Goal: Task Accomplishment & Management: Complete application form

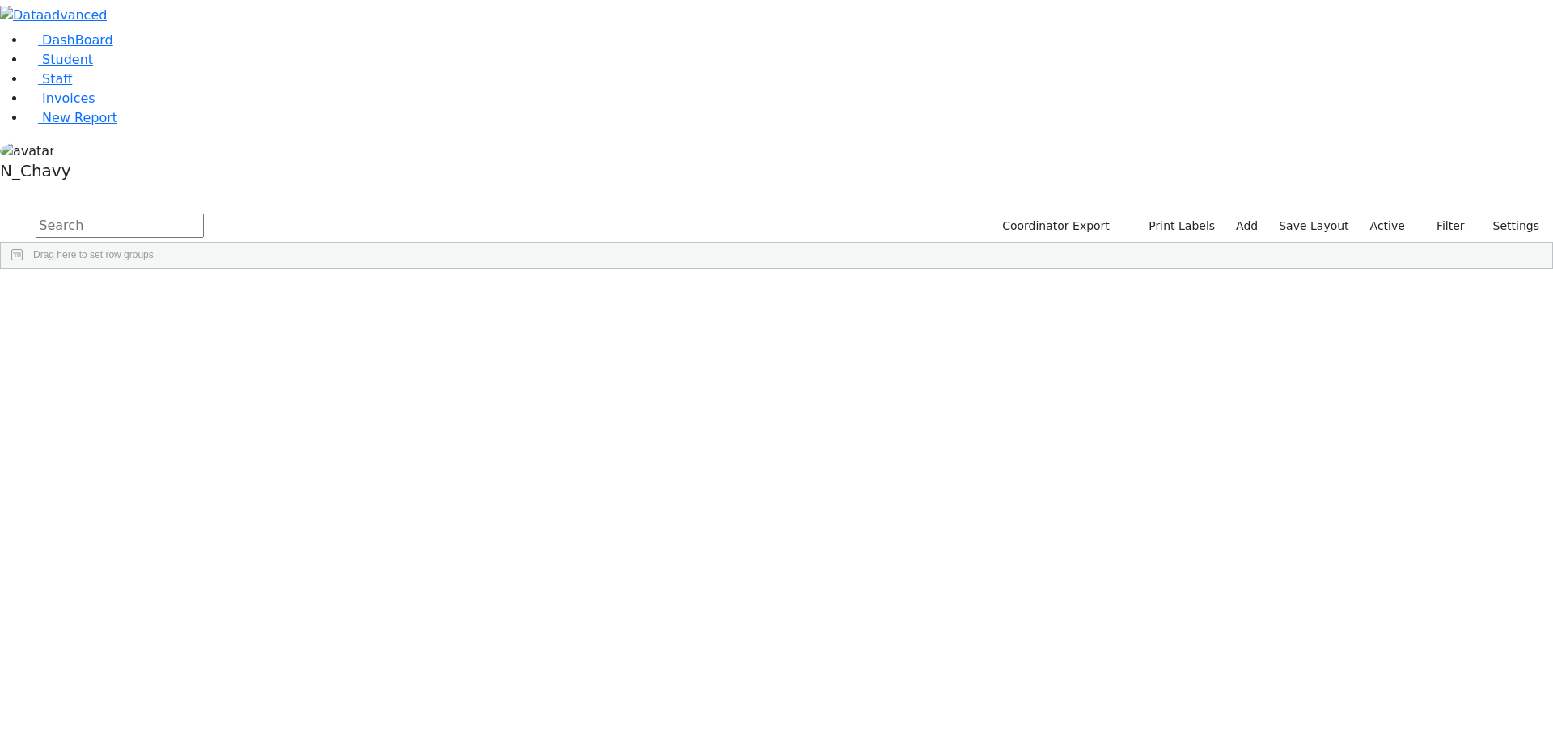
click at [204, 214] on input "text" at bounding box center [120, 226] width 168 height 24
type input "[PERSON_NAME]"
click at [1404, 214] on label "Active" at bounding box center [1387, 226] width 49 height 25
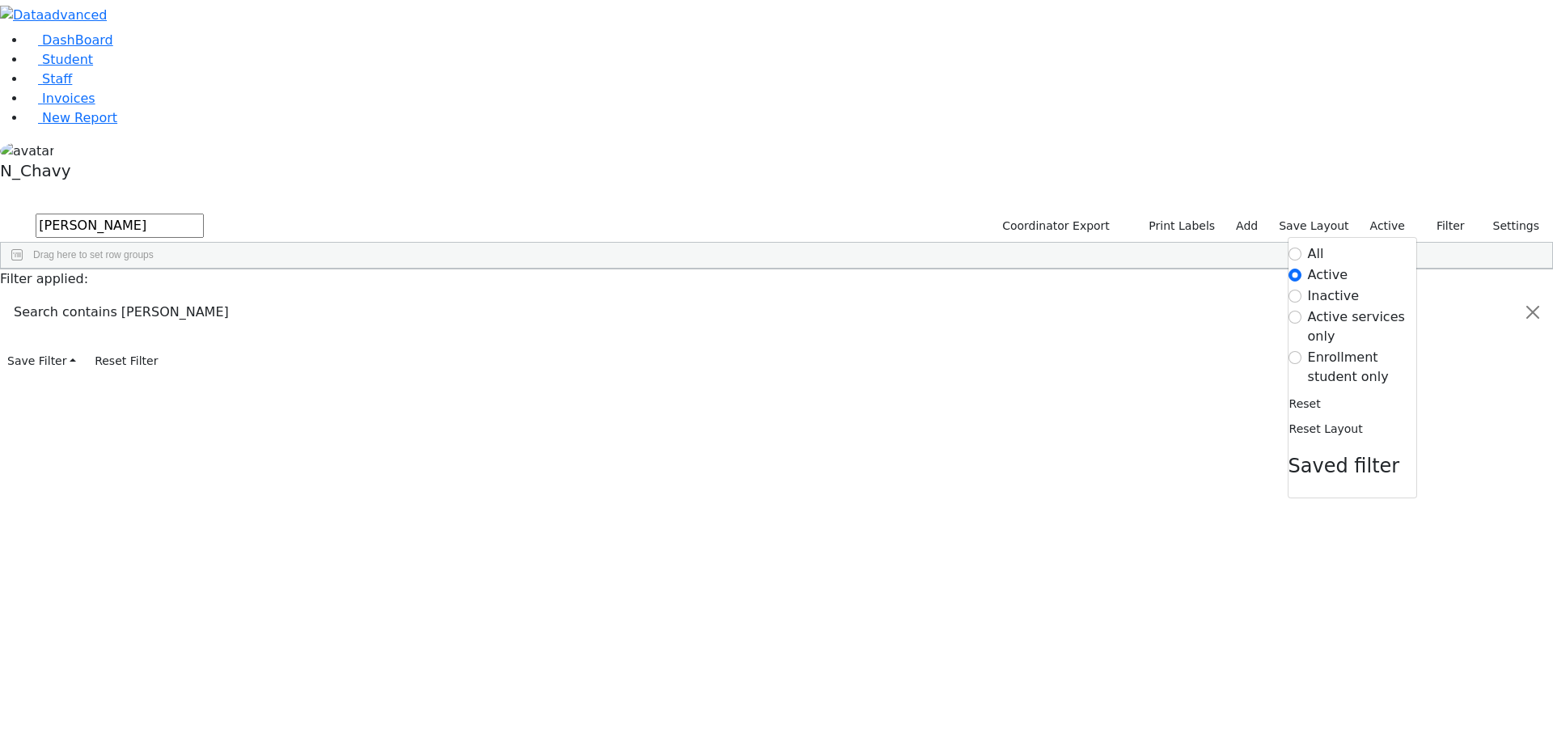
click at [1355, 348] on label "Enrollment student only" at bounding box center [1362, 367] width 108 height 39
click at [1301, 351] on input "Enrollment student only" at bounding box center [1294, 357] width 13 height 13
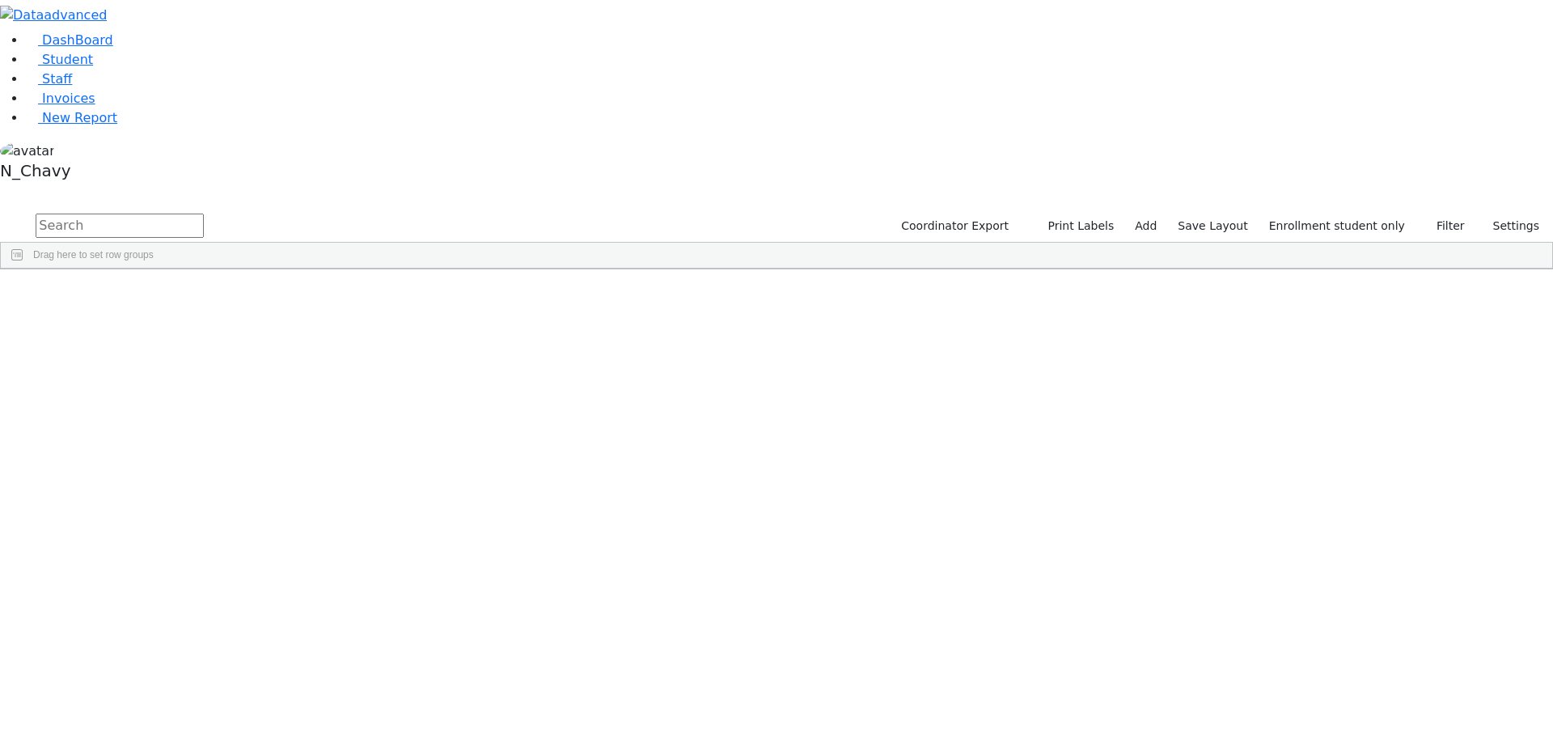
click at [166, 567] on div "[PERSON_NAME]" at bounding box center [123, 578] width 83 height 23
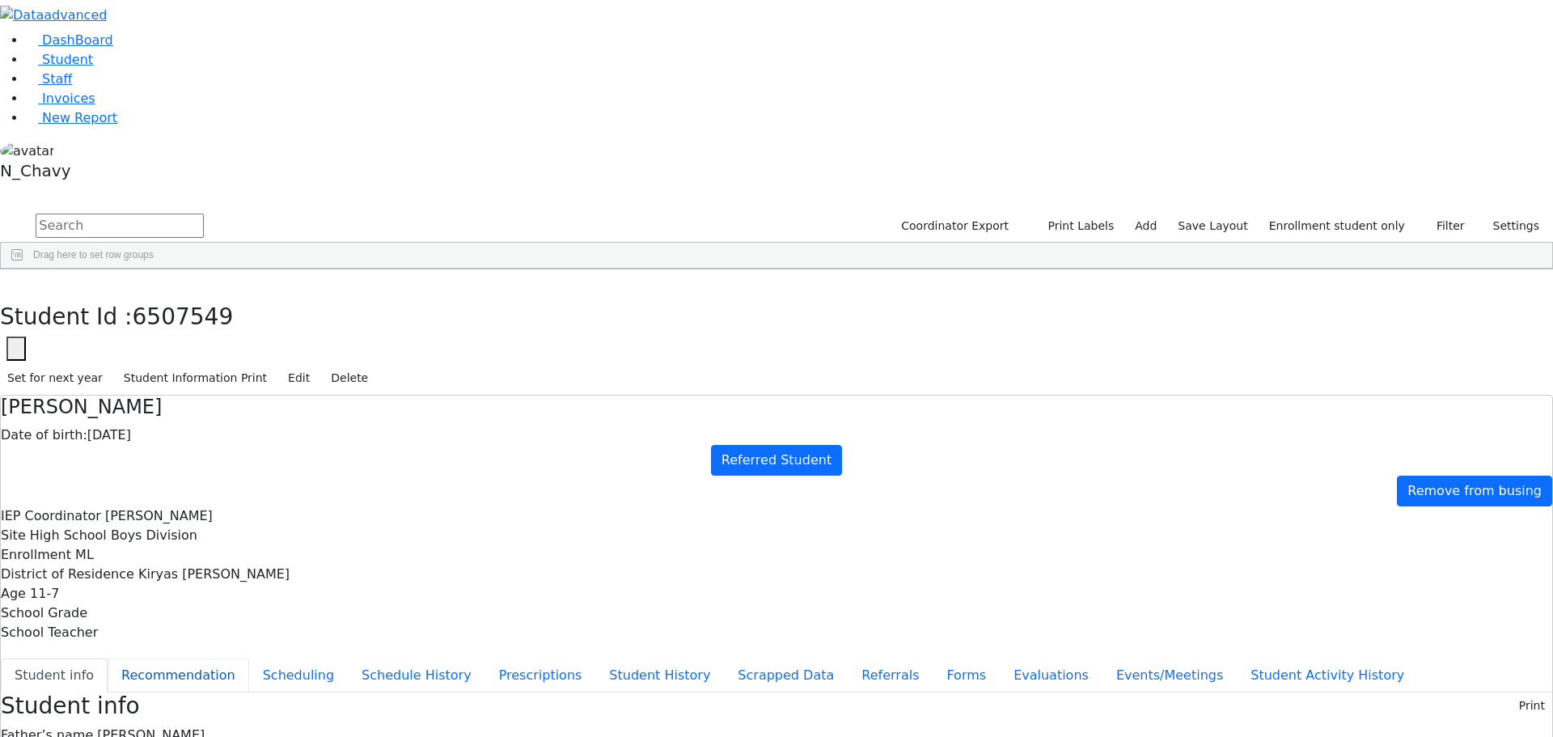
click at [249, 658] on button "Recommendation" at bounding box center [179, 675] width 142 height 34
checkbox input "true"
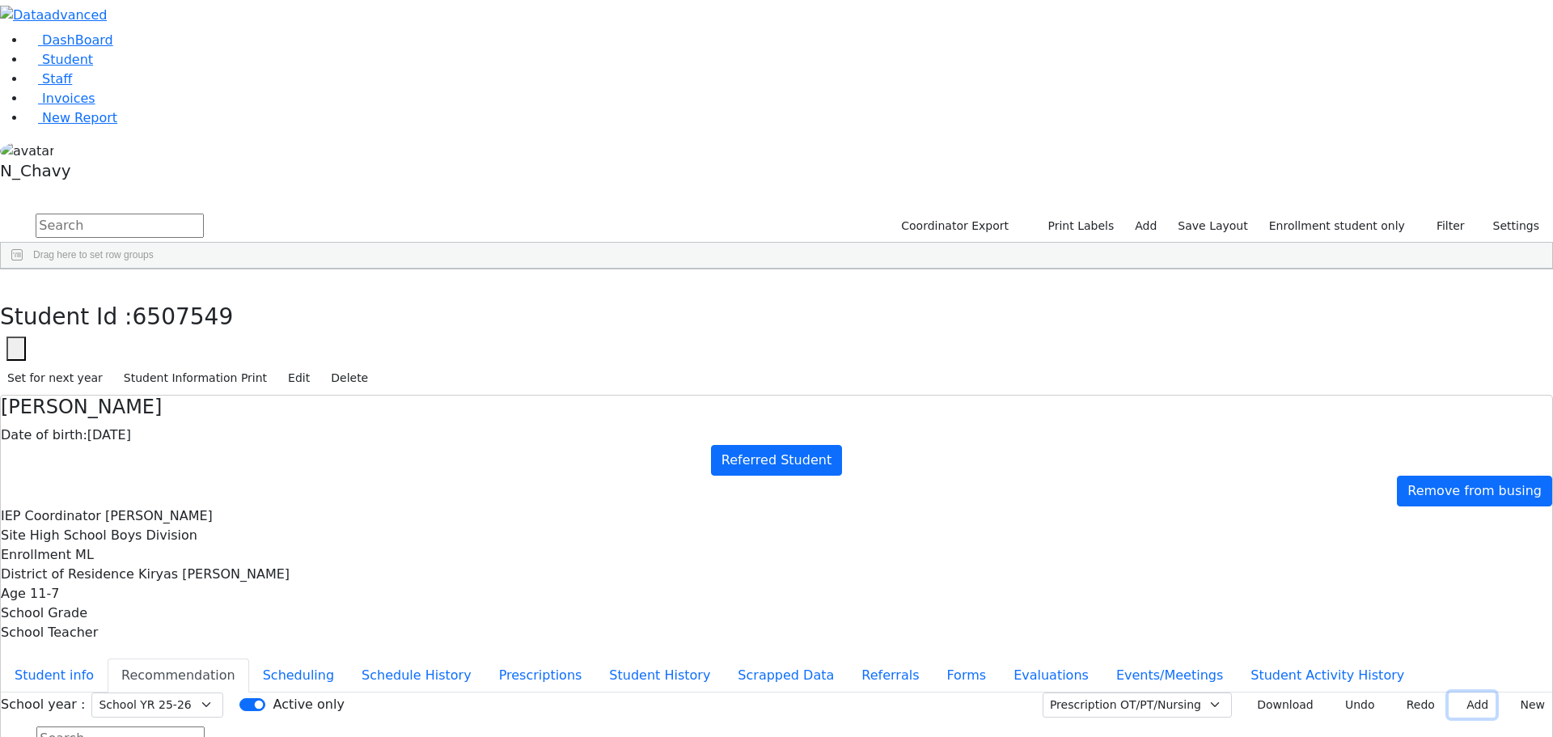
click at [1456, 692] on button "Add" at bounding box center [1471, 704] width 47 height 25
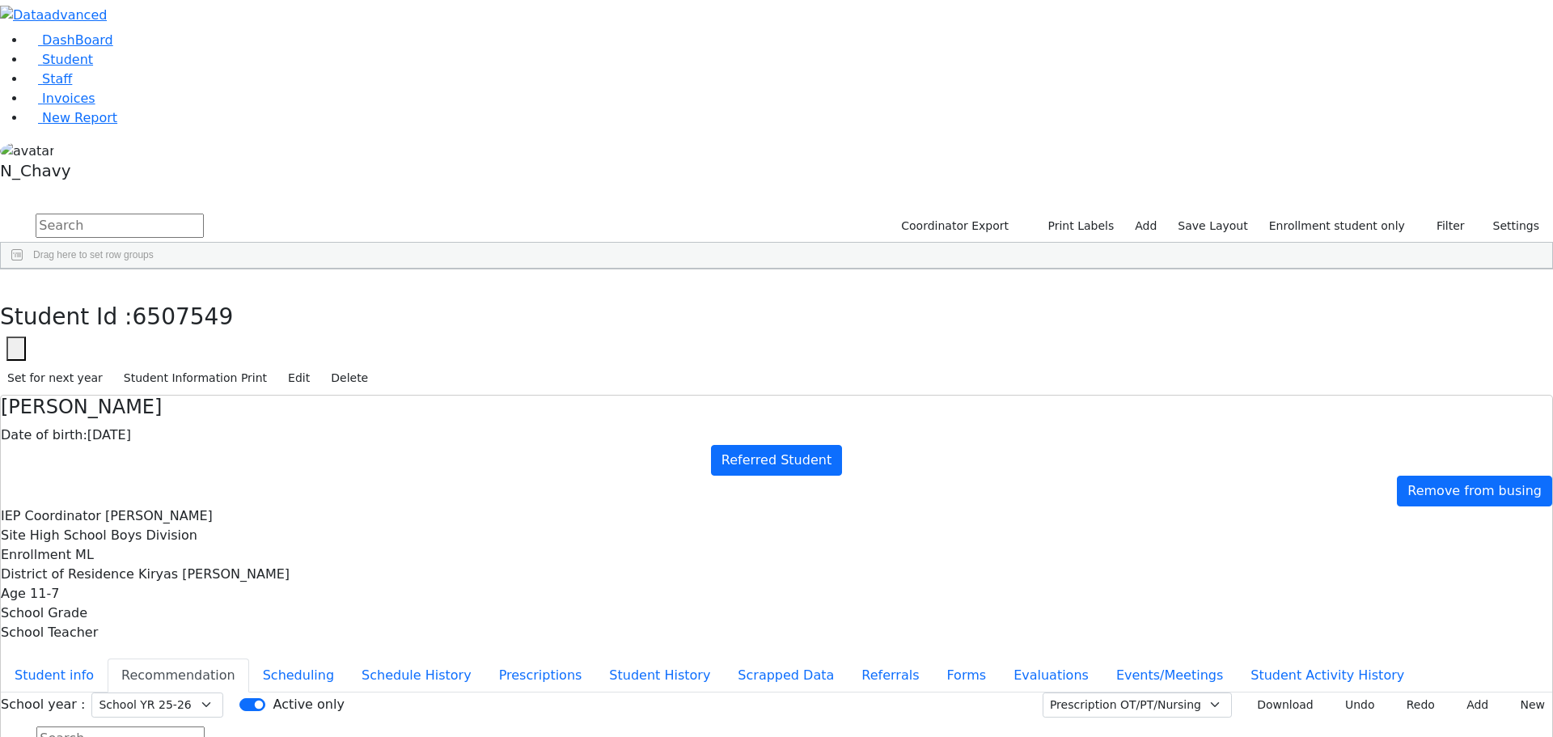
type input "[DATE]"
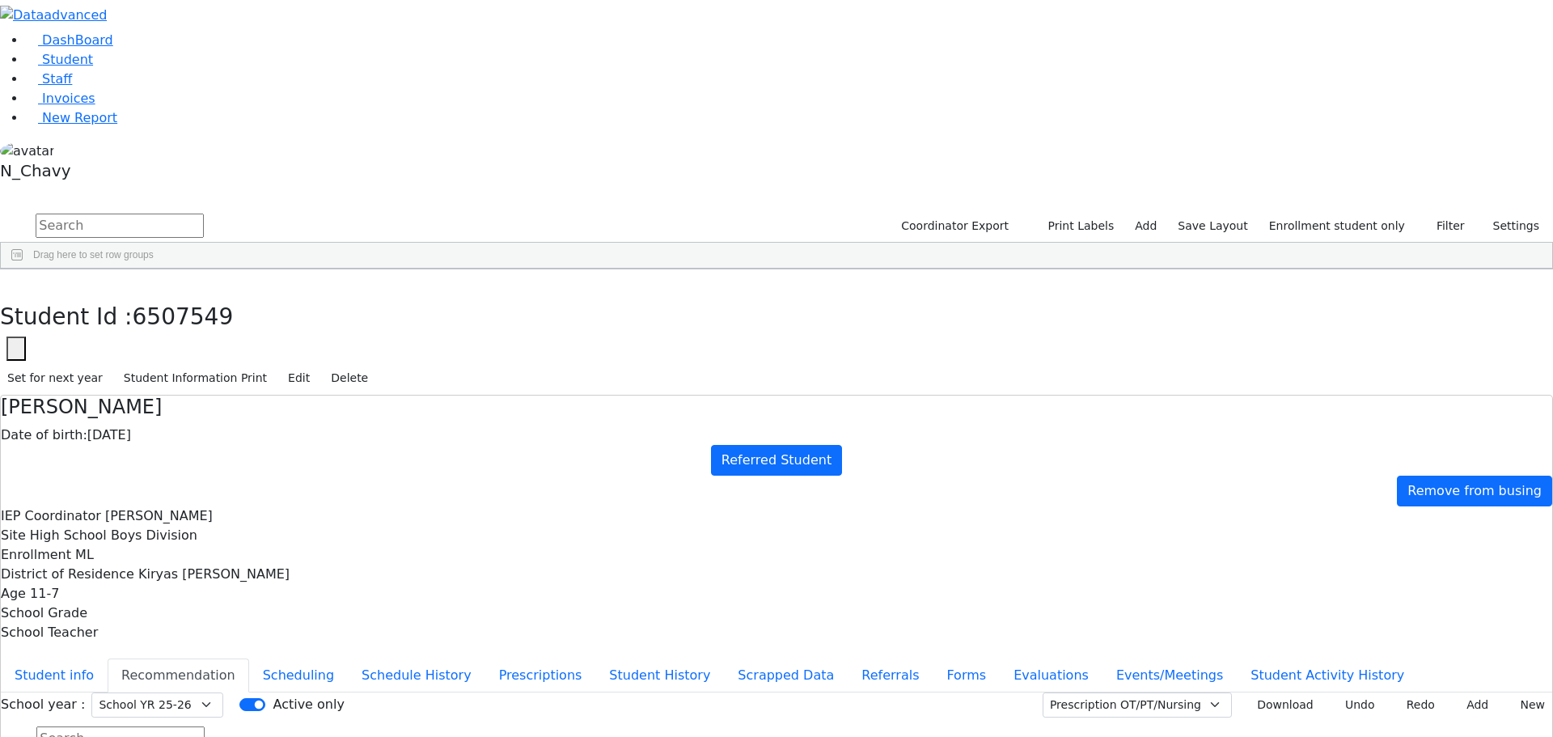
type input "[DATE]"
click at [1453, 692] on button "Add" at bounding box center [1471, 704] width 47 height 25
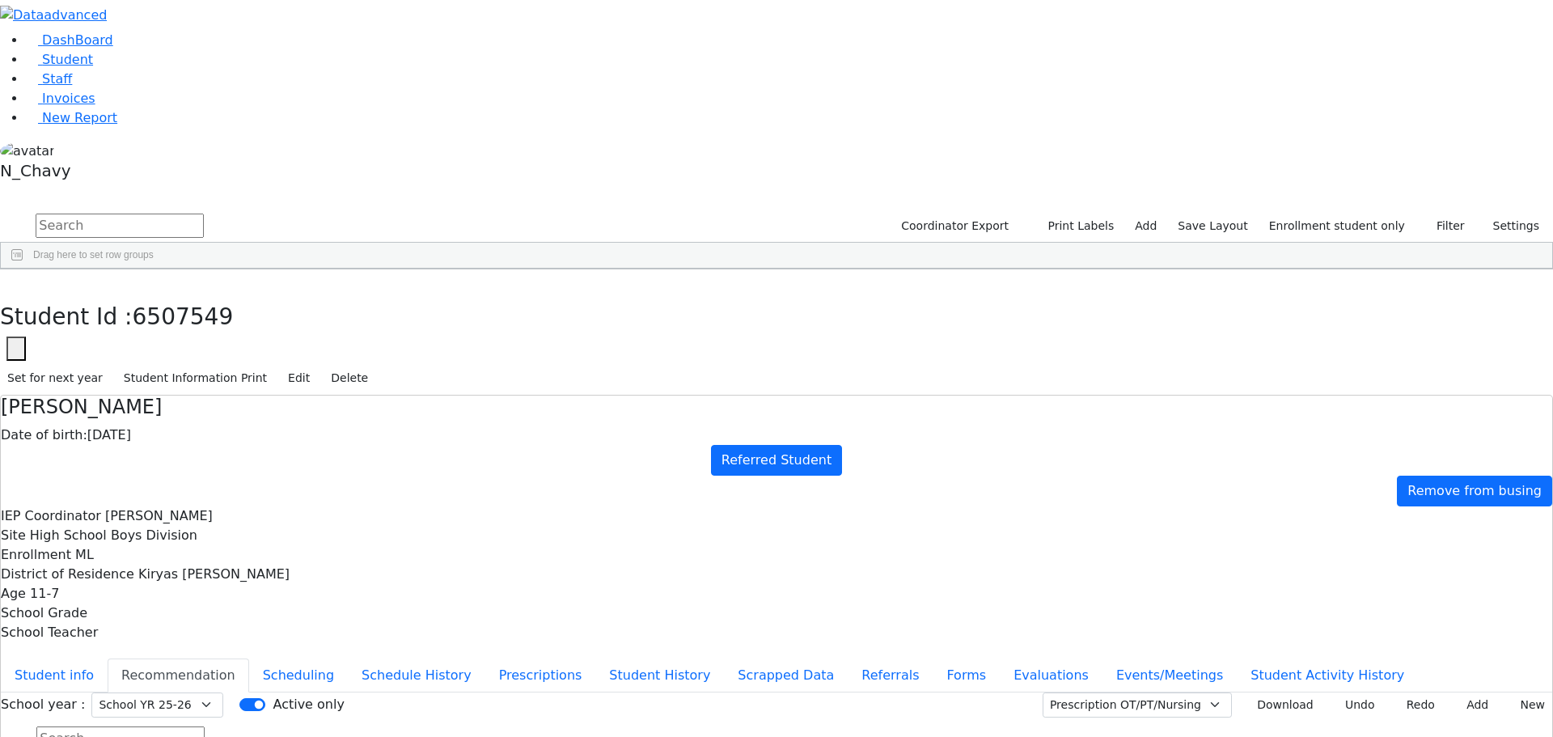
click at [1456, 692] on button "Add" at bounding box center [1471, 704] width 47 height 25
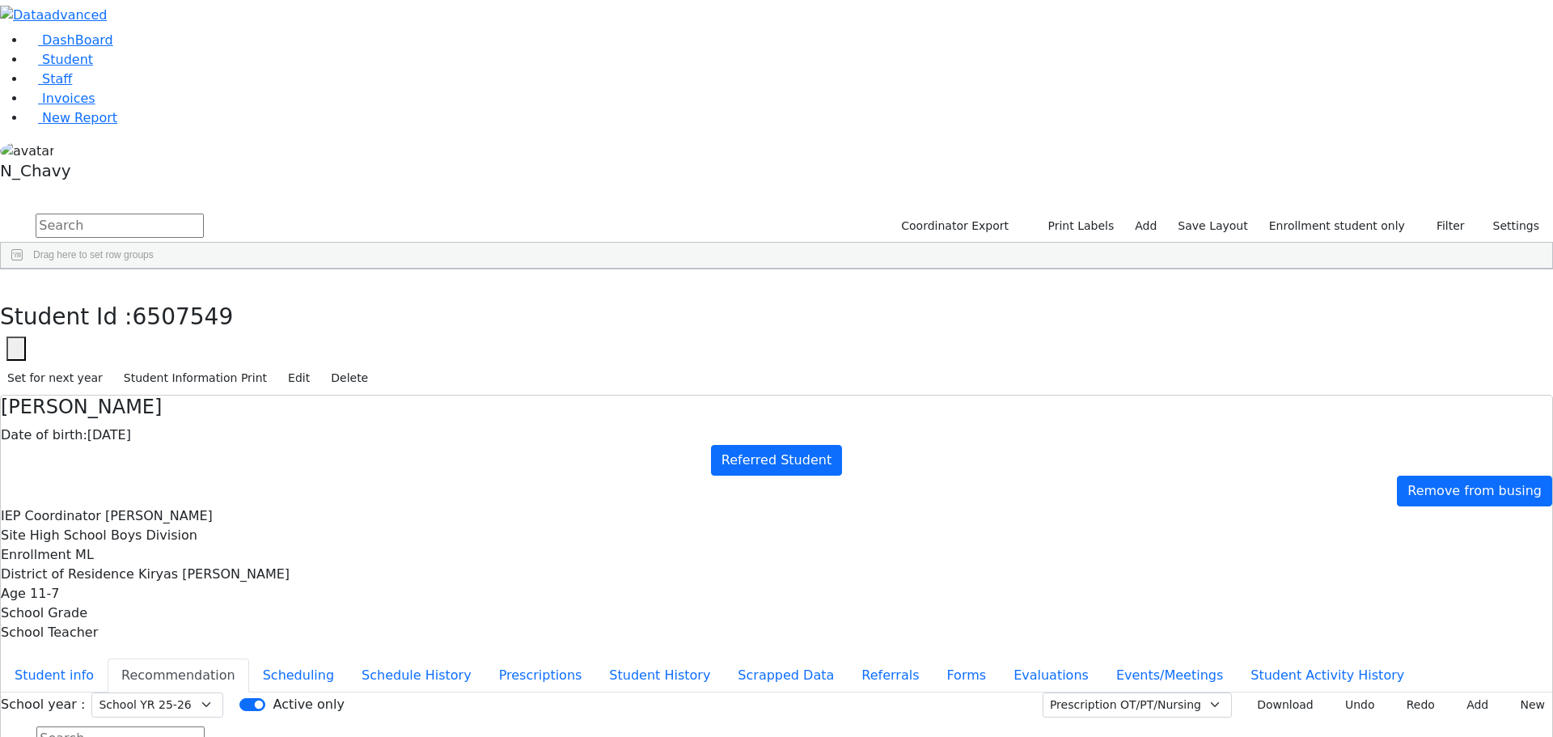
click at [1457, 692] on button "Add" at bounding box center [1471, 704] width 47 height 25
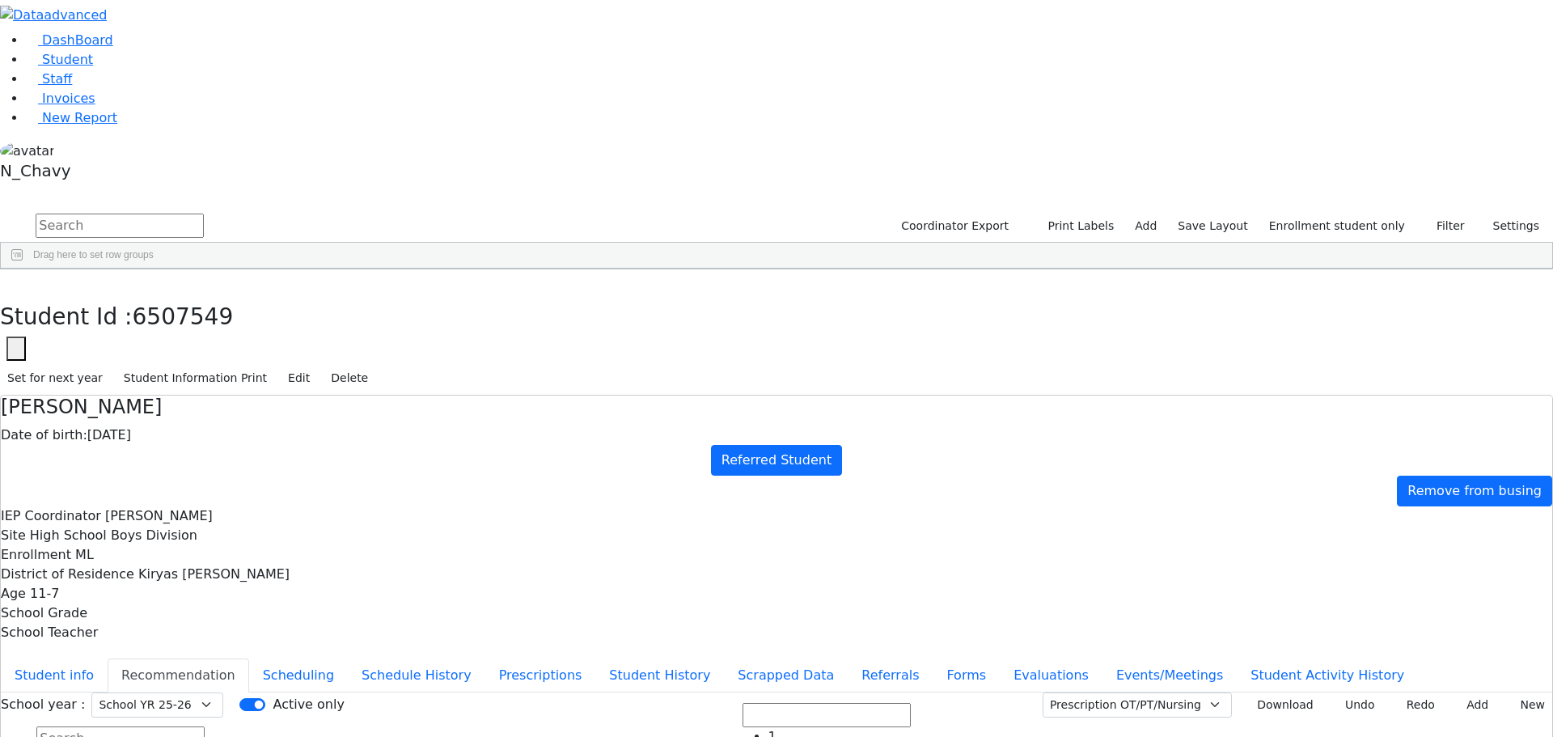
drag, startPoint x: 1069, startPoint y: 473, endPoint x: 1068, endPoint y: 459, distance: 13.8
click at [23, 269] on button "button" at bounding box center [11, 286] width 23 height 34
click at [204, 214] on input "text" at bounding box center [120, 226] width 168 height 24
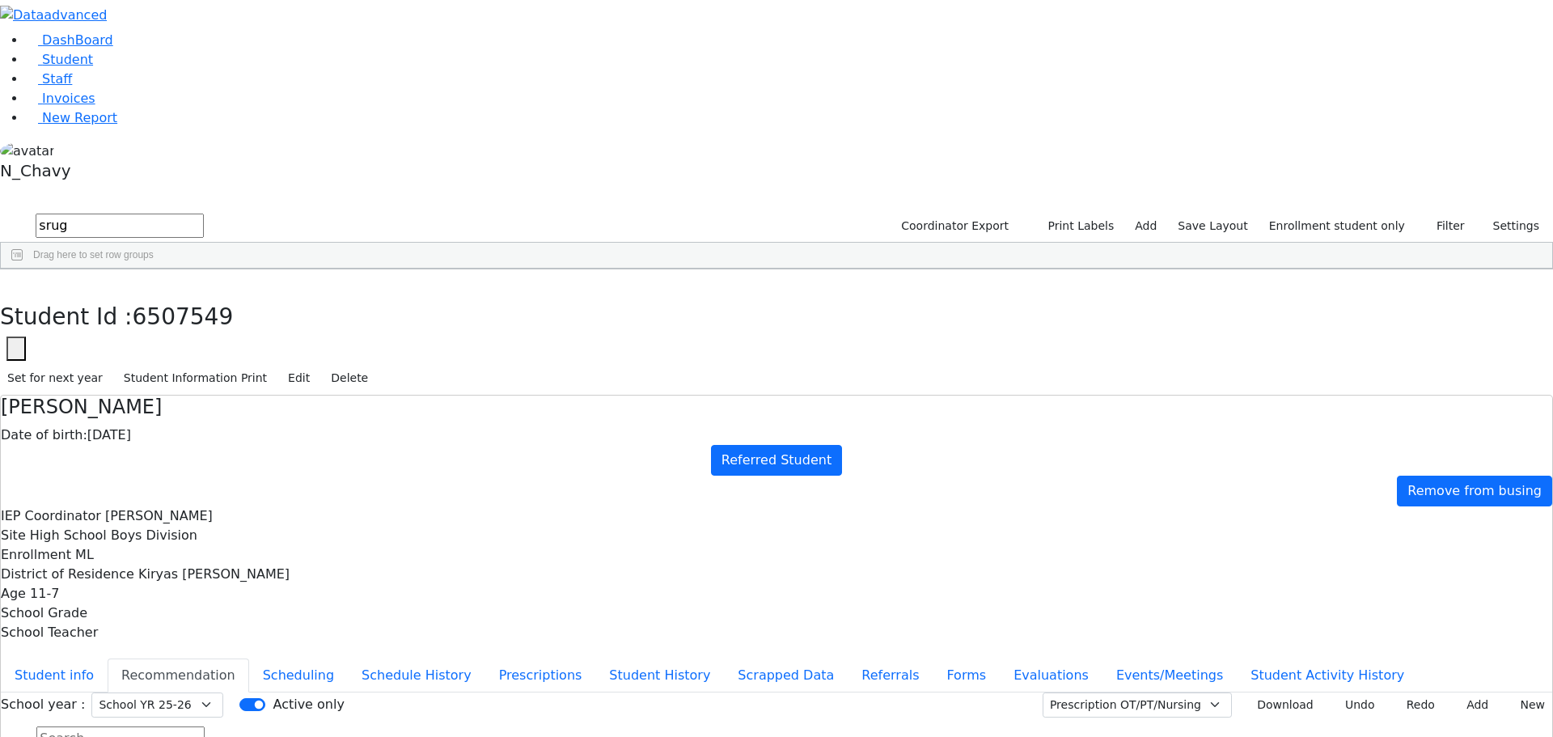
type input "srug"
click at [322, 34] on div "DashBoard Student Staff Invoices New Report 0" at bounding box center [776, 443] width 1553 height 887
click at [93, 67] on link "Student" at bounding box center [59, 59] width 67 height 15
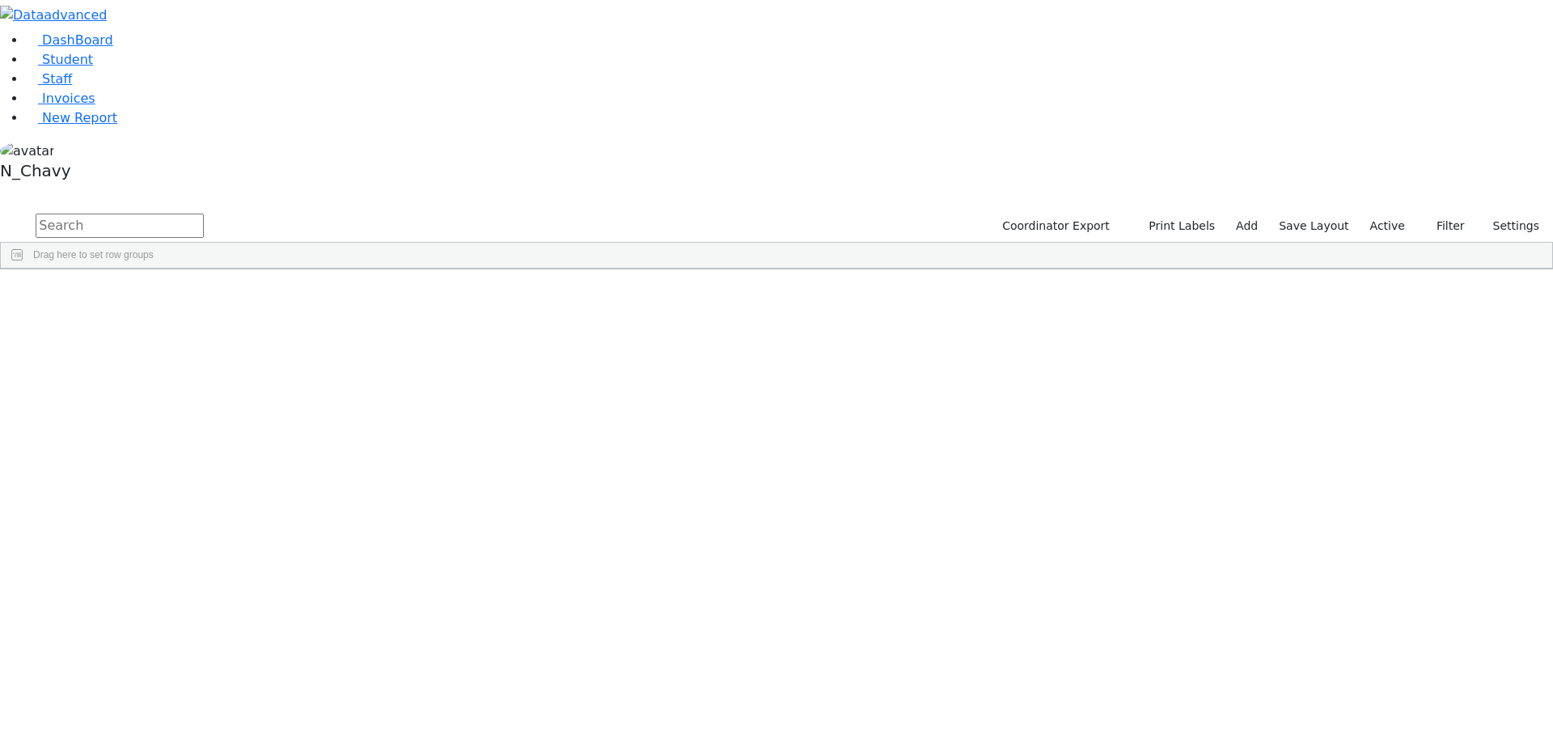
click at [204, 214] on input "text" at bounding box center [120, 226] width 168 height 24
type input "srug"
click at [166, 318] on div "Srugo" at bounding box center [123, 329] width 83 height 23
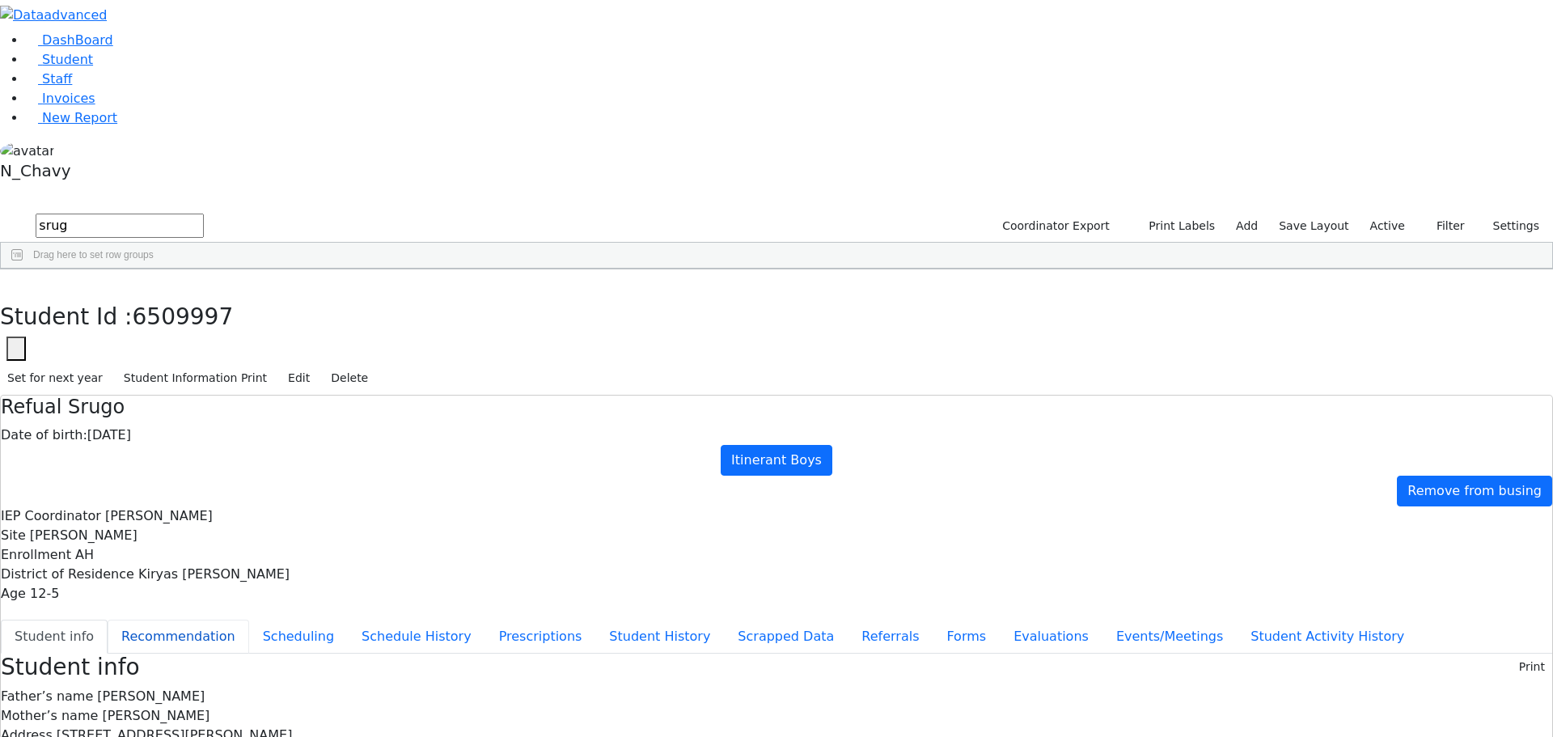
click at [249, 620] on button "Recommendation" at bounding box center [179, 637] width 142 height 34
checkbox input "true"
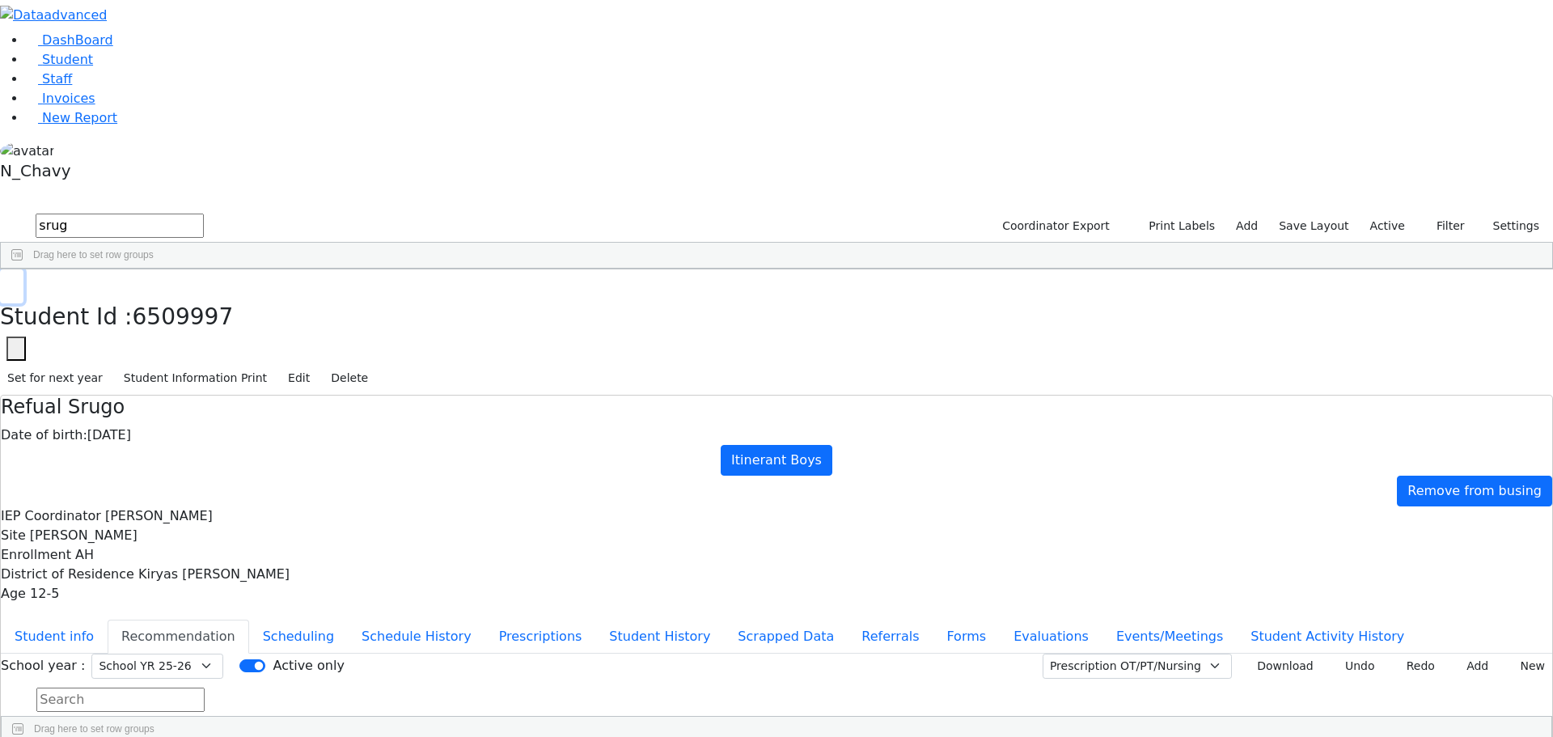
click at [23, 269] on button "button" at bounding box center [11, 286] width 23 height 34
click at [1368, 214] on label "Active" at bounding box center [1387, 226] width 49 height 25
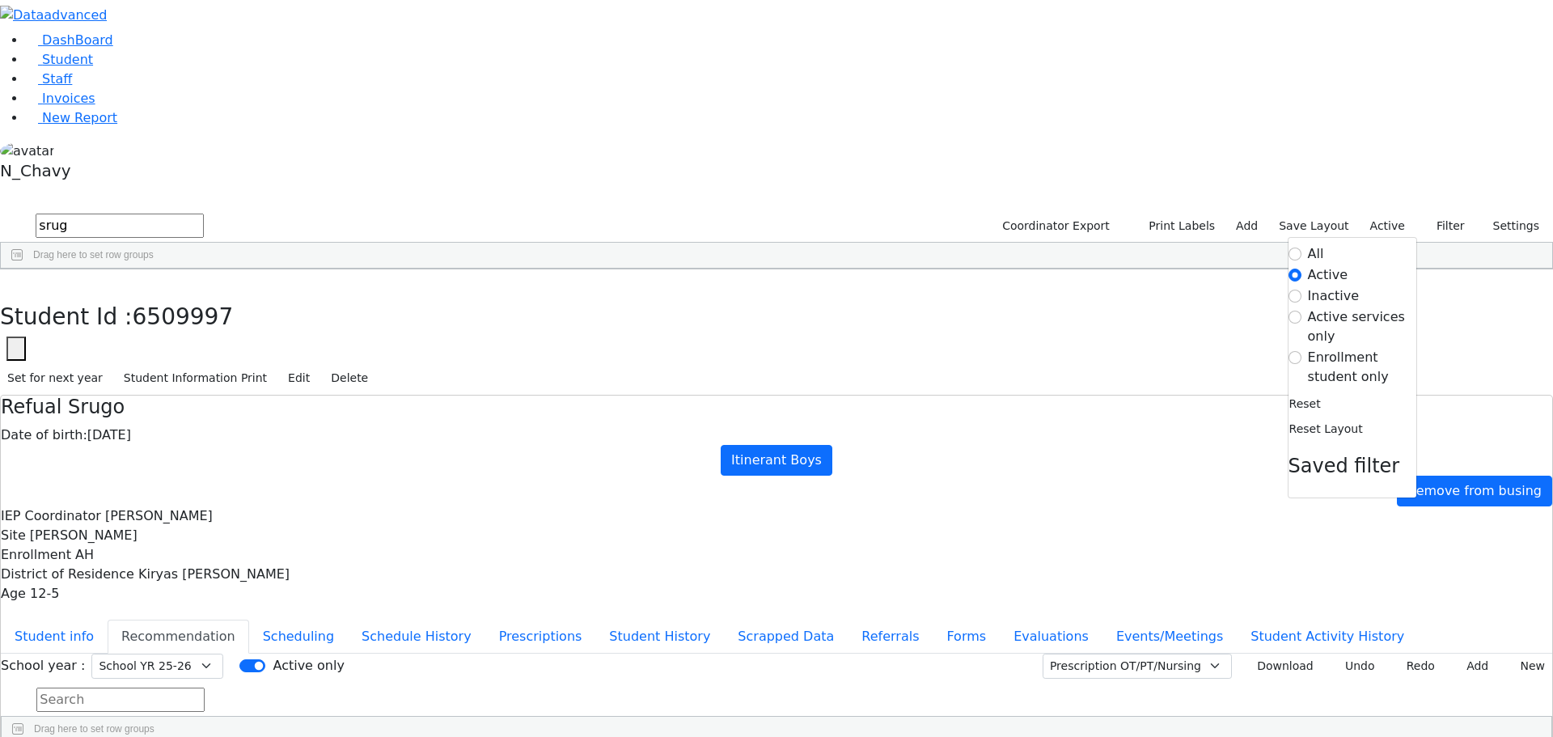
click at [1360, 348] on label "Enrollment student only" at bounding box center [1362, 367] width 108 height 39
click at [1301, 351] on input "Enrollment student only" at bounding box center [1294, 357] width 13 height 13
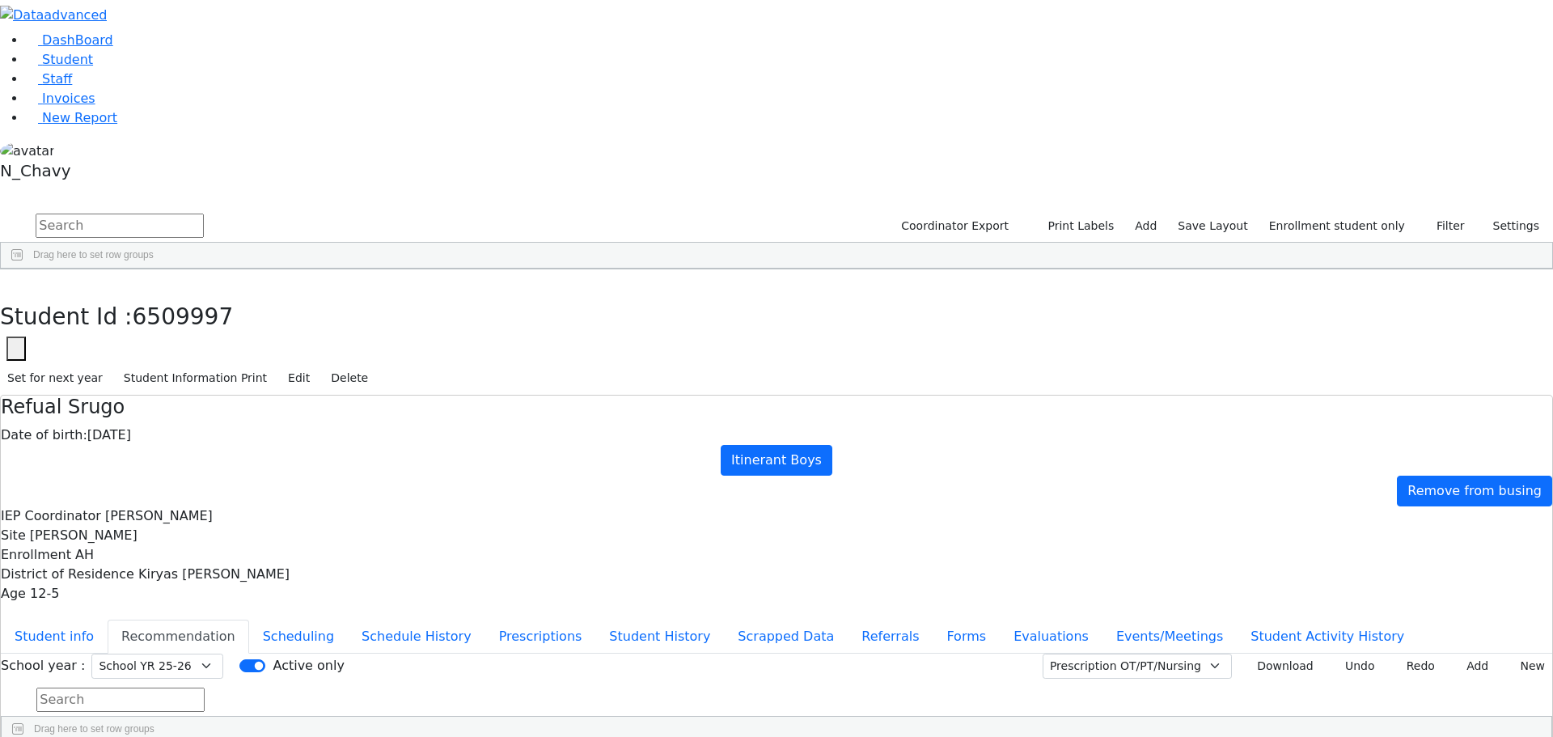
click at [166, 567] on div "[PERSON_NAME]" at bounding box center [123, 578] width 83 height 23
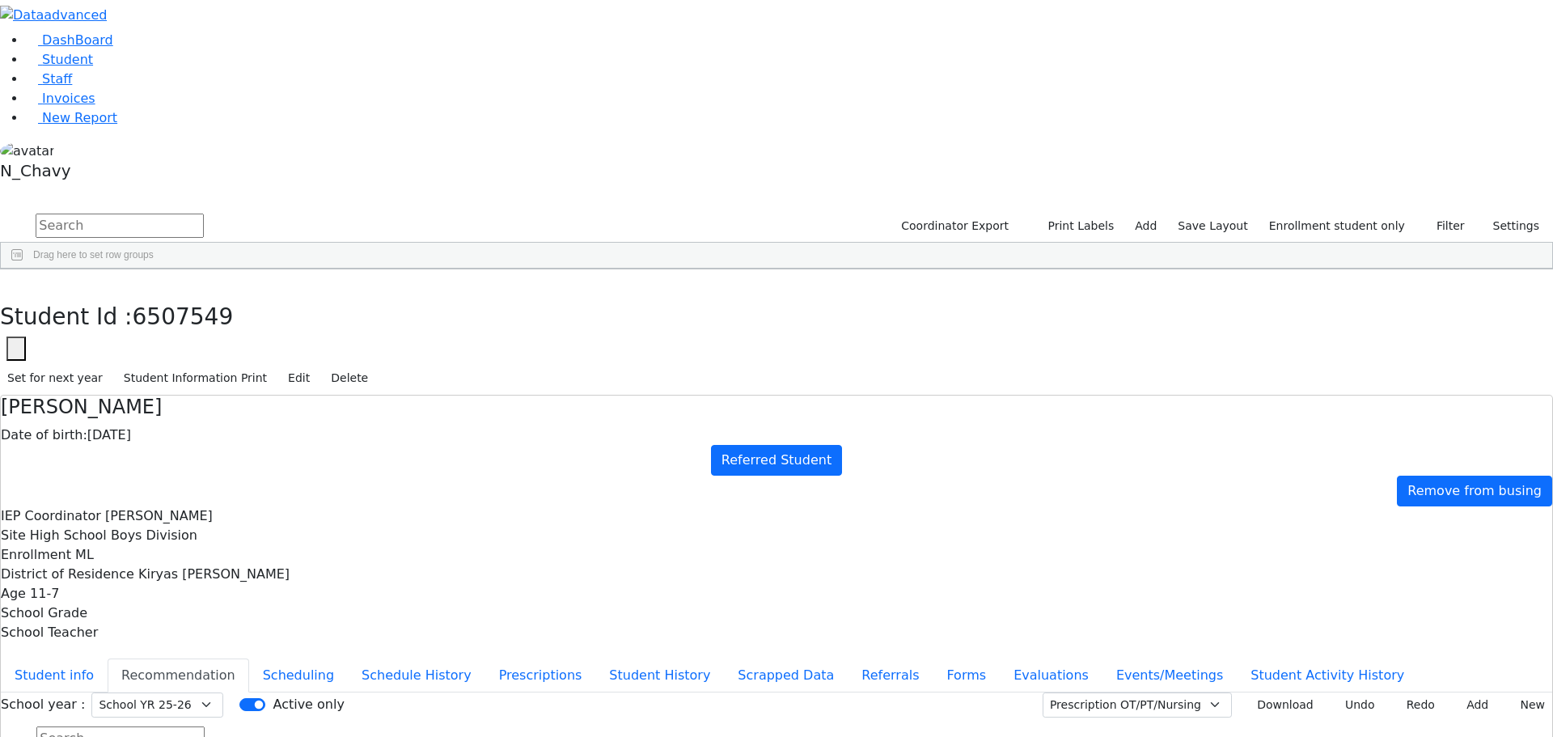
type input "[DATE]"
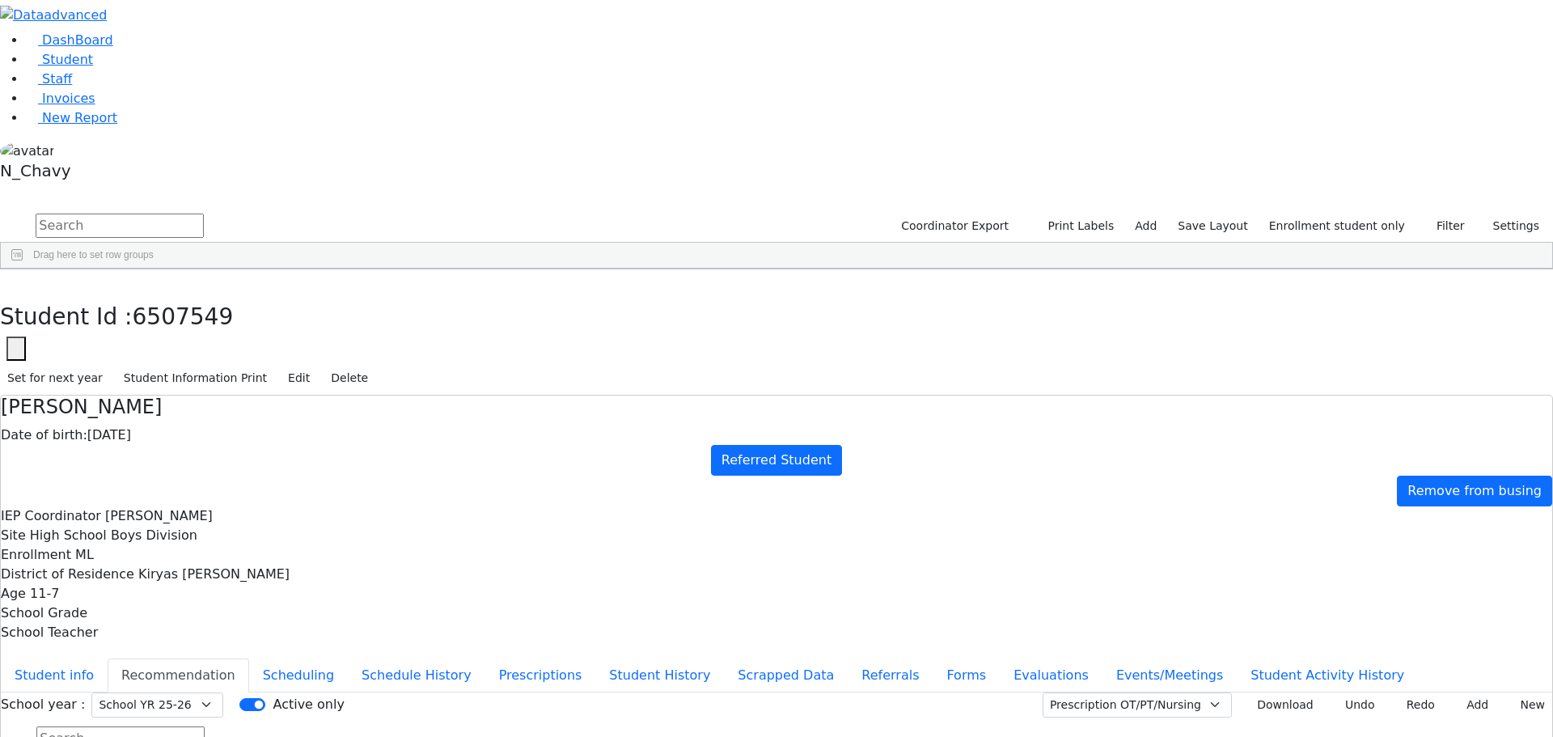
type input "[DATE]"
click at [389, 658] on ul "Student info Recommendation Scheduling Schedule History Prescriptions Student H…" at bounding box center [776, 675] width 1551 height 34
click at [348, 658] on button "Scheduling" at bounding box center [298, 675] width 99 height 34
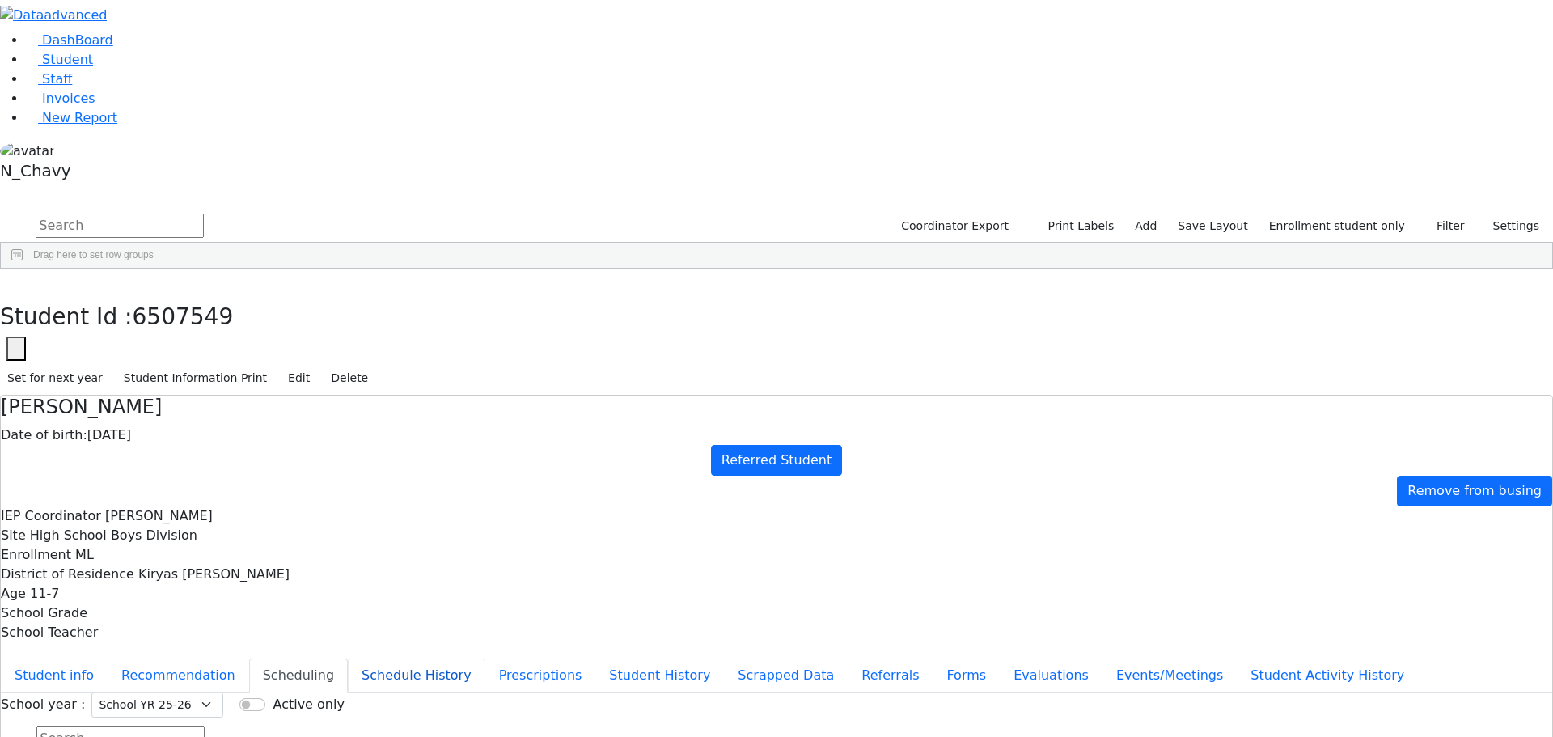
click at [384, 658] on button "Schedule History" at bounding box center [416, 675] width 137 height 34
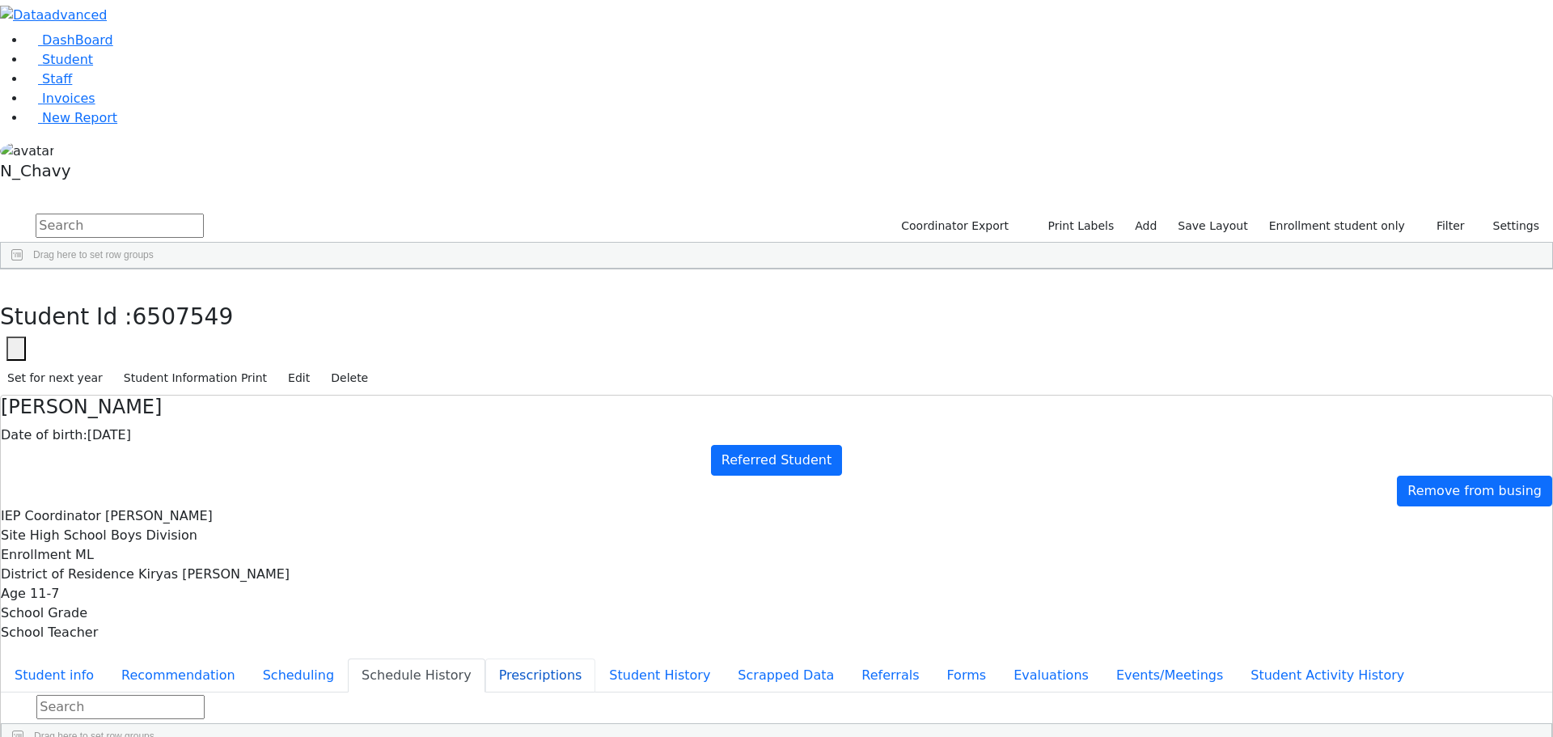
click at [485, 658] on button "Prescriptions" at bounding box center [540, 675] width 111 height 34
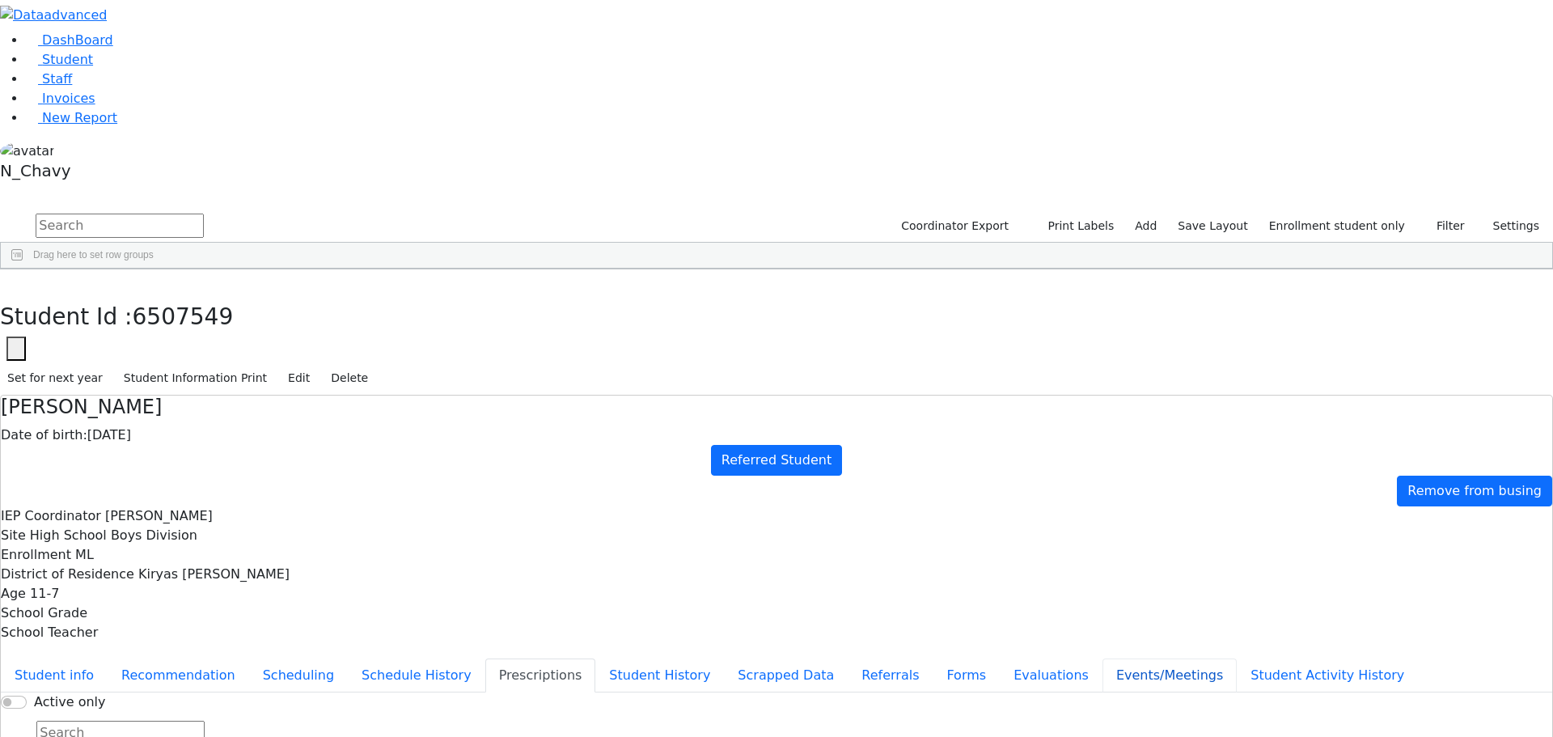
click at [1102, 658] on button "Events/Meetings" at bounding box center [1169, 675] width 134 height 34
click at [108, 658] on button "Student info" at bounding box center [54, 675] width 107 height 34
click at [7, 281] on use "button" at bounding box center [7, 281] width 0 height 0
click at [192, 590] on div "Fisher" at bounding box center [144, 601] width 95 height 23
click at [192, 567] on div "[PERSON_NAME]" at bounding box center [144, 578] width 95 height 23
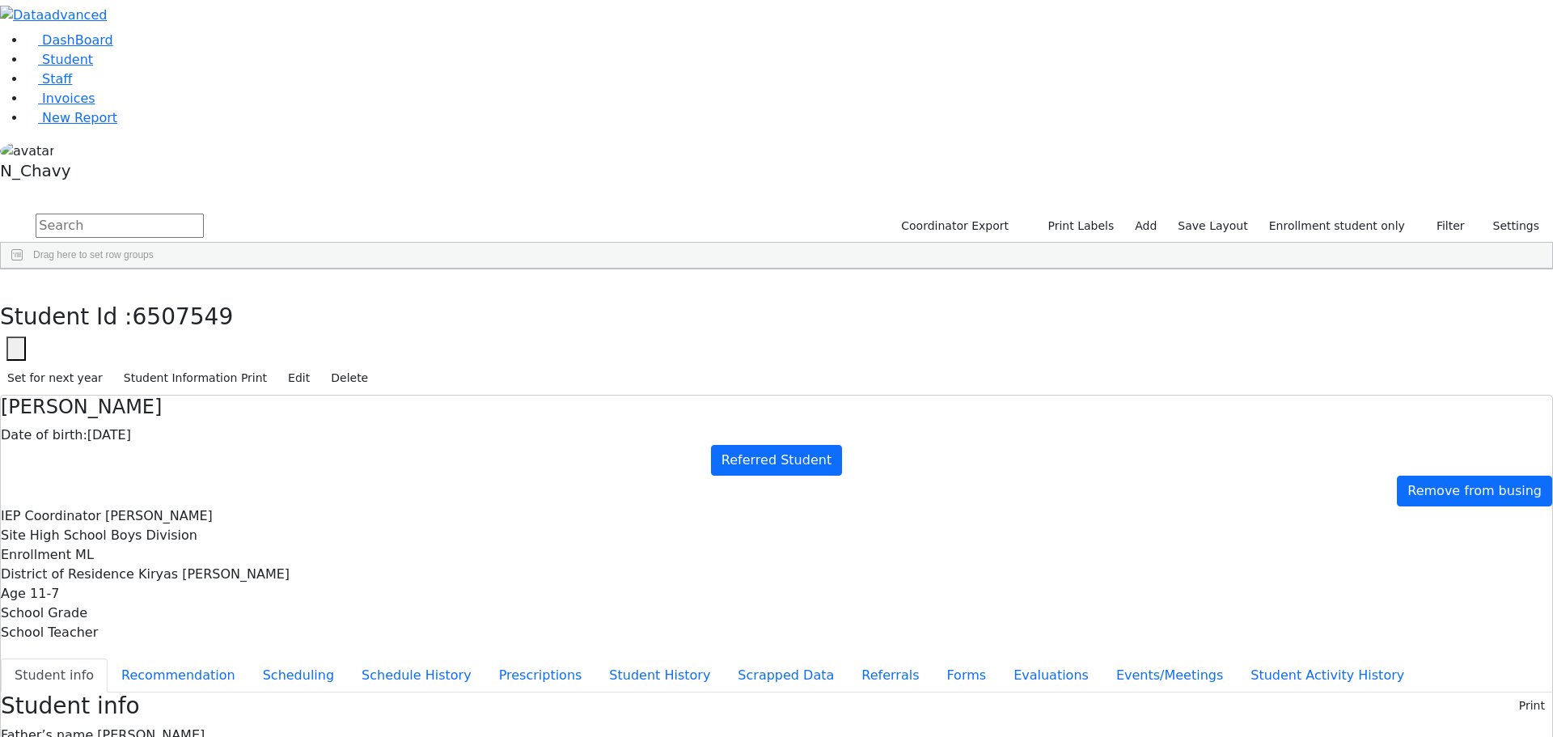
click at [192, 544] on div "Feldman" at bounding box center [144, 555] width 95 height 23
click at [192, 522] on div "Felberbaum" at bounding box center [144, 533] width 95 height 23
click at [192, 544] on div "Feldman" at bounding box center [144, 555] width 95 height 23
click at [192, 567] on div "[PERSON_NAME]" at bounding box center [144, 578] width 95 height 23
click at [286, 567] on div "Shaye" at bounding box center [239, 578] width 95 height 23
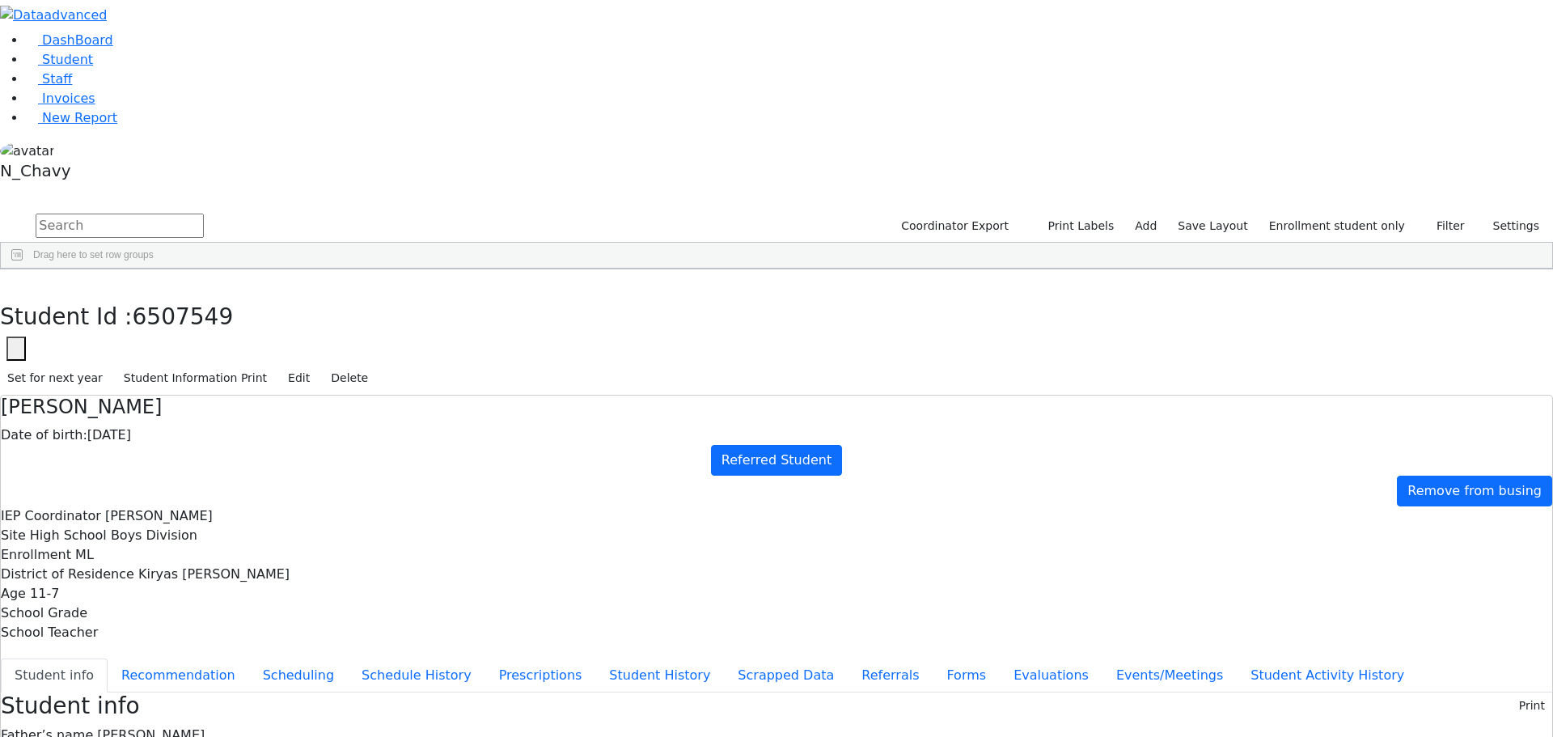
click at [381, 567] on div "[DATE]" at bounding box center [333, 578] width 95 height 23
click at [476, 567] on div "[PERSON_NAME]" at bounding box center [428, 578] width 95 height 23
click at [570, 567] on div "Press SPACE to deselect this row." at bounding box center [523, 578] width 95 height 23
click at [665, 567] on div "Referred Student" at bounding box center [617, 578] width 95 height 23
click at [759, 522] on div "Washingtonville" at bounding box center [712, 533] width 95 height 23
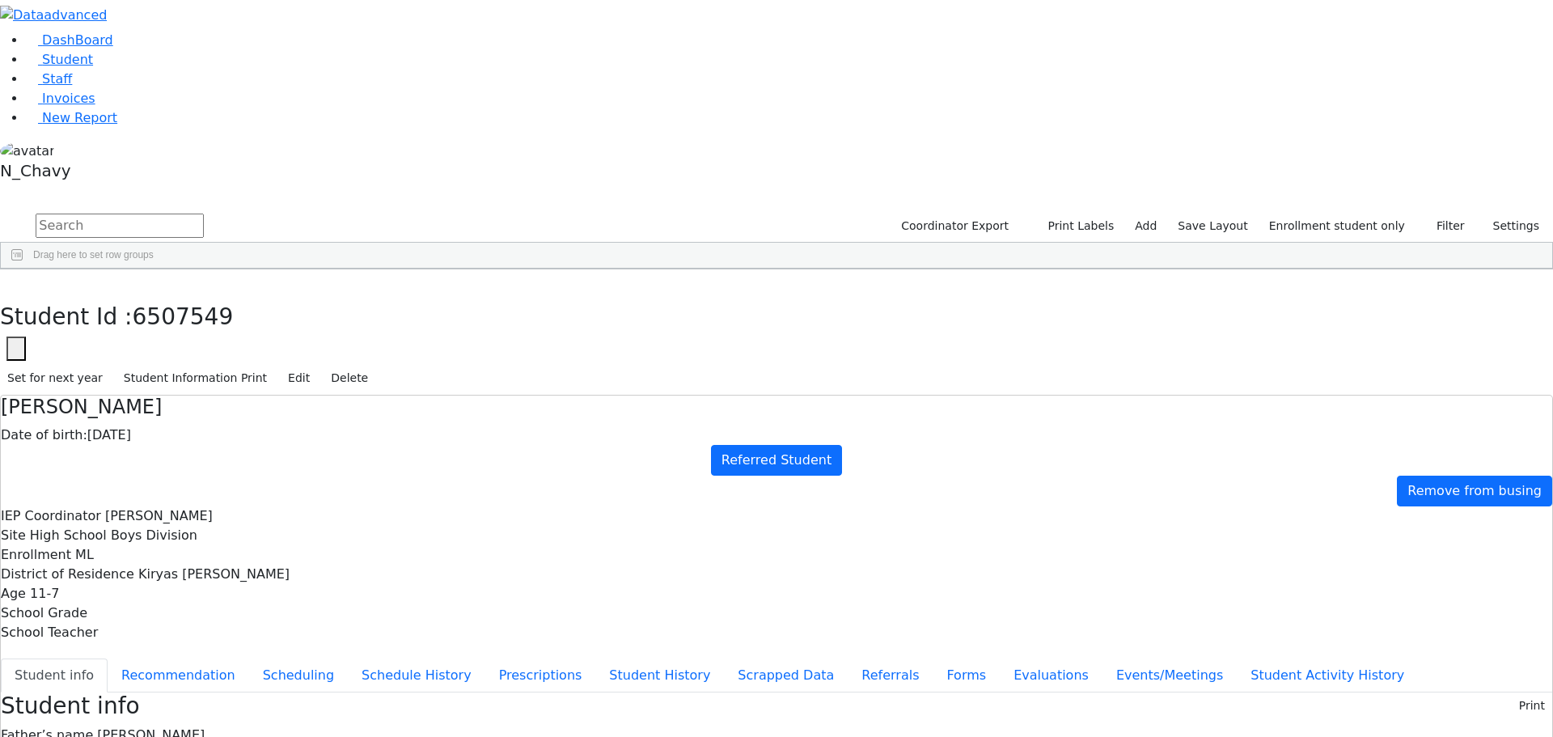
click at [759, 590] on div "[PERSON_NAME]" at bounding box center [712, 601] width 95 height 23
